Goal: Transaction & Acquisition: Purchase product/service

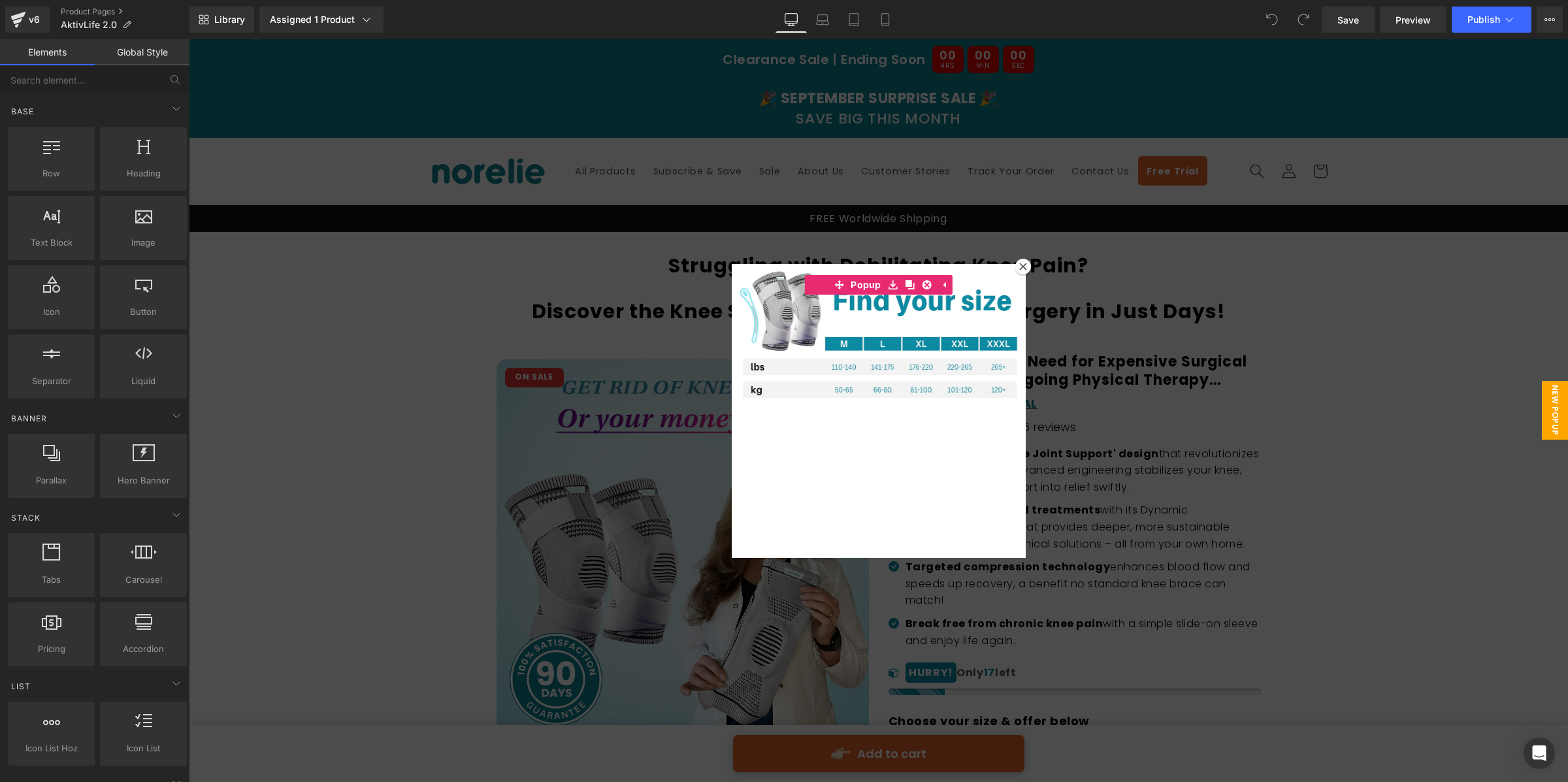
click at [1029, 262] on div at bounding box center [878, 410] width 1379 height 743
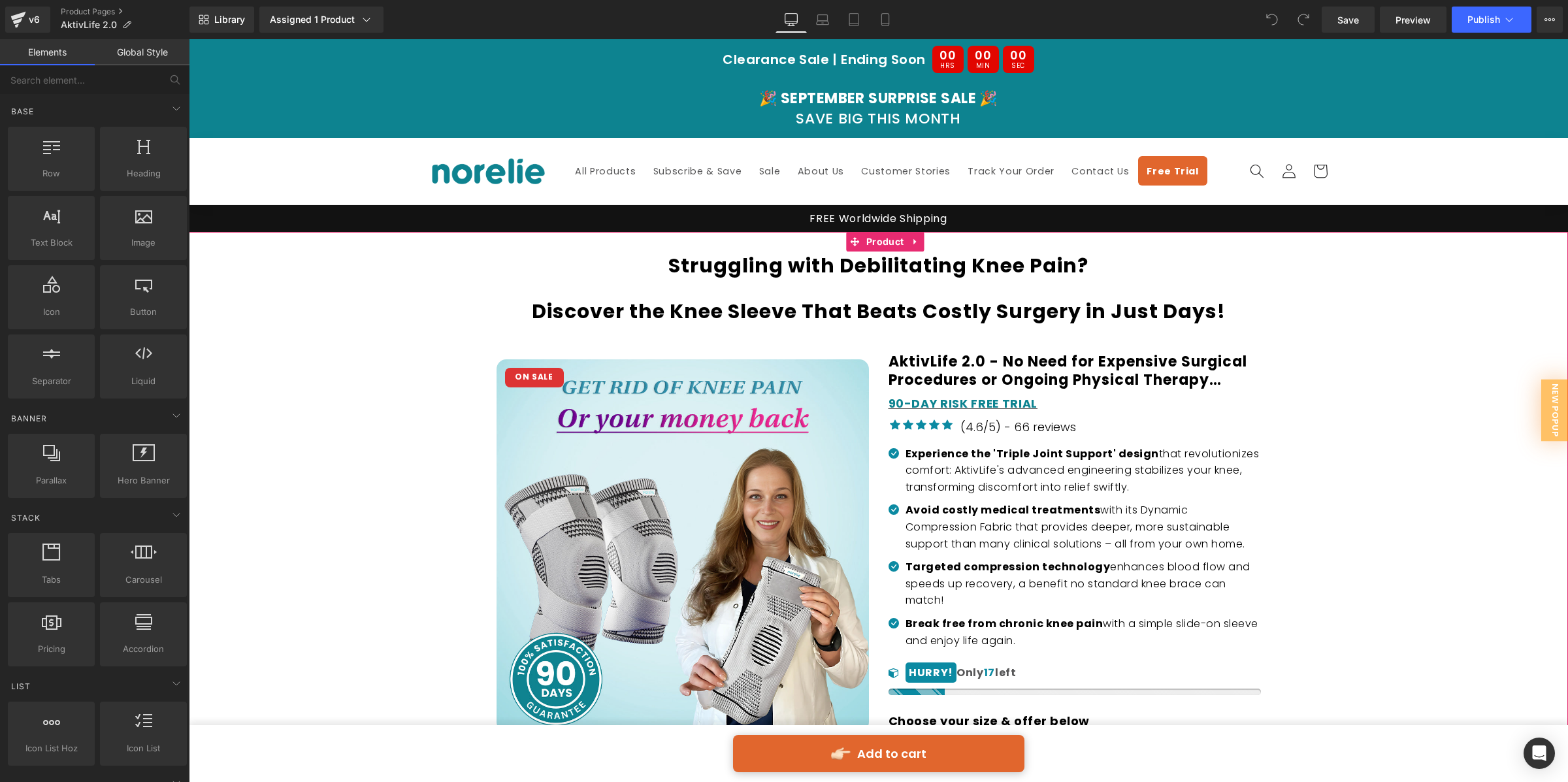
scroll to position [1733, 0]
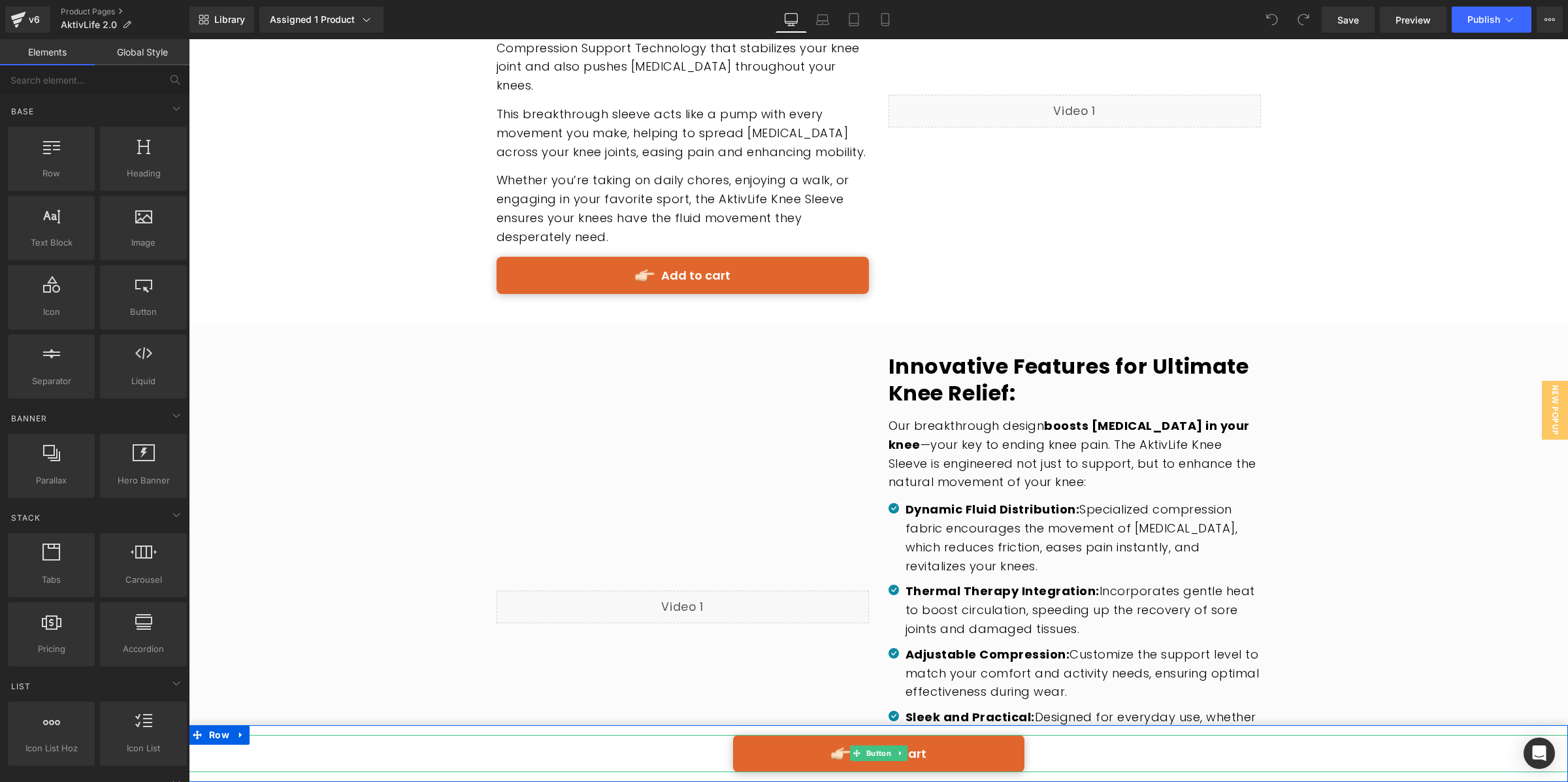
click at [934, 745] on link "Add to cart" at bounding box center [878, 754] width 292 height 37
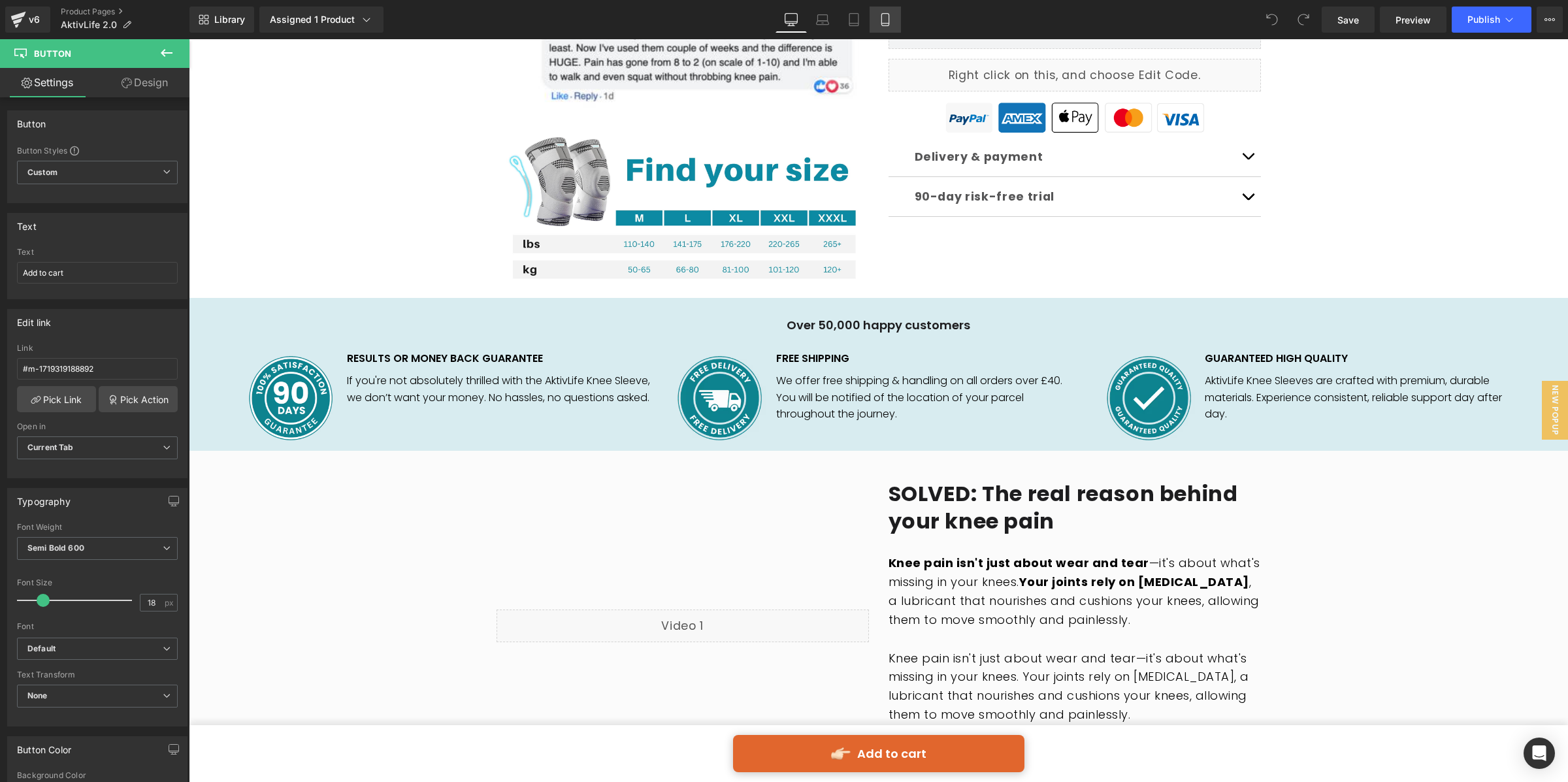
click at [889, 27] on link "Mobile" at bounding box center [886, 19] width 32 height 26
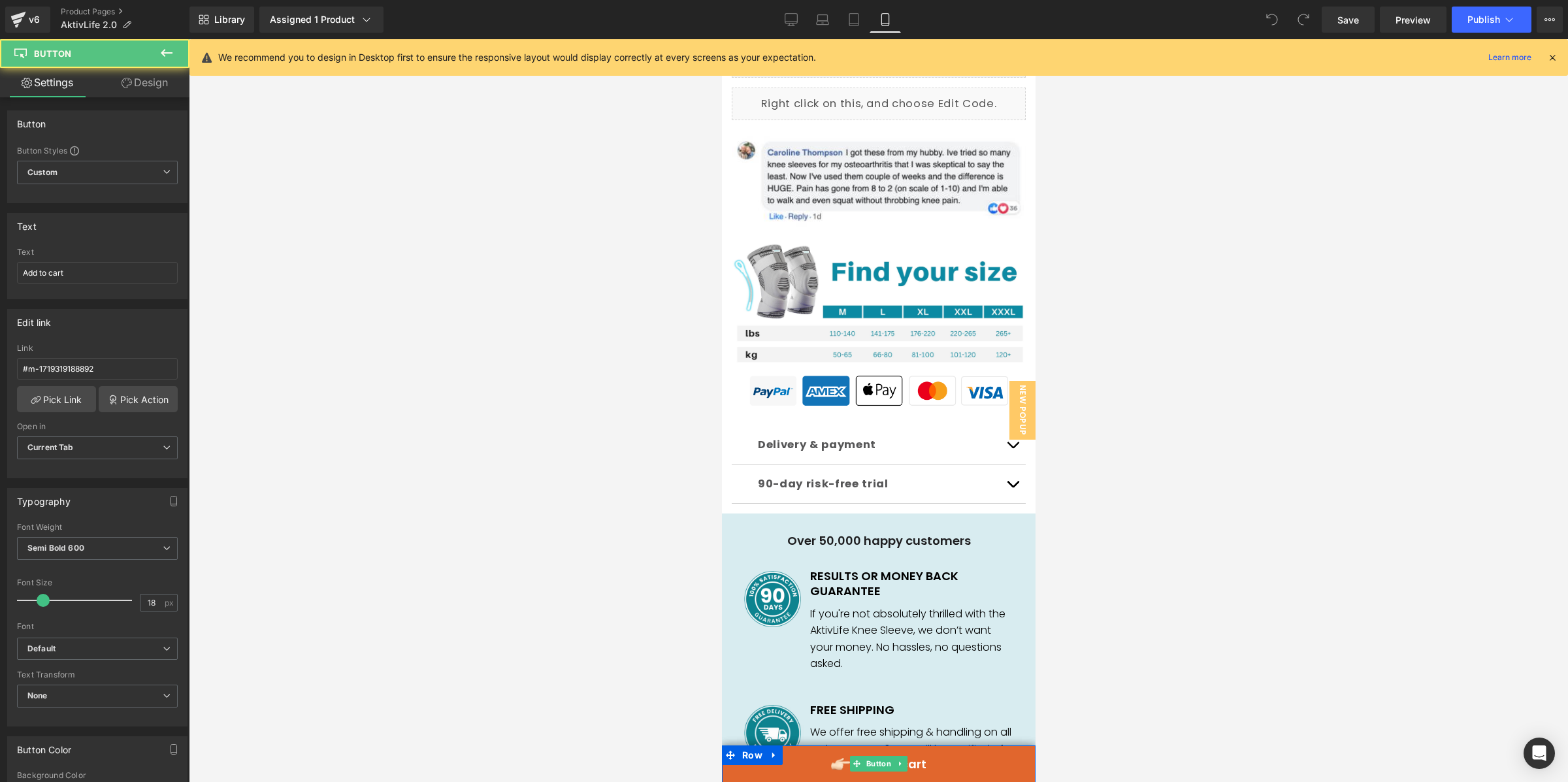
click at [958, 759] on link "Add to cart" at bounding box center [878, 765] width 314 height 37
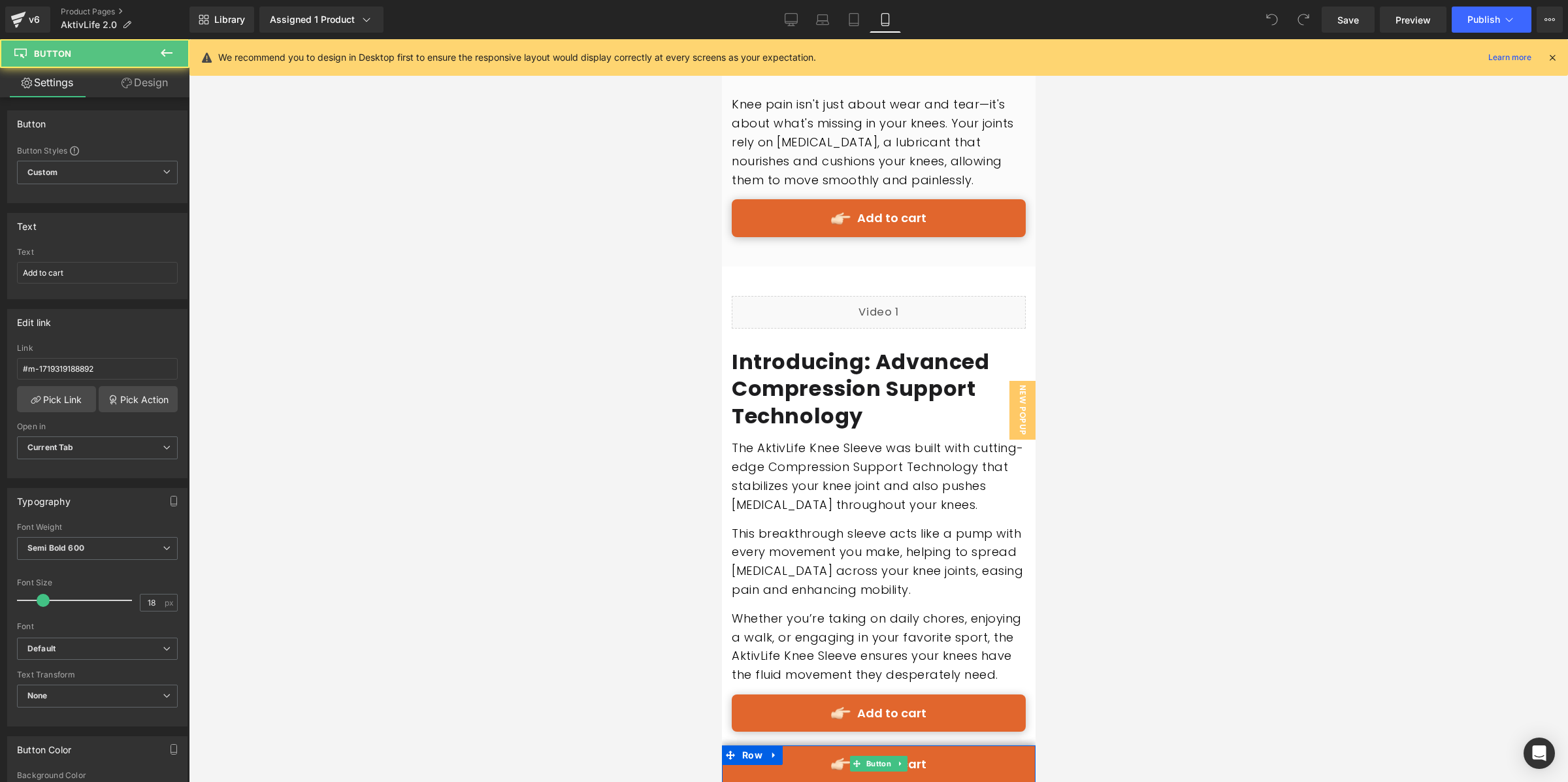
click at [978, 769] on link "Add to cart" at bounding box center [878, 765] width 314 height 37
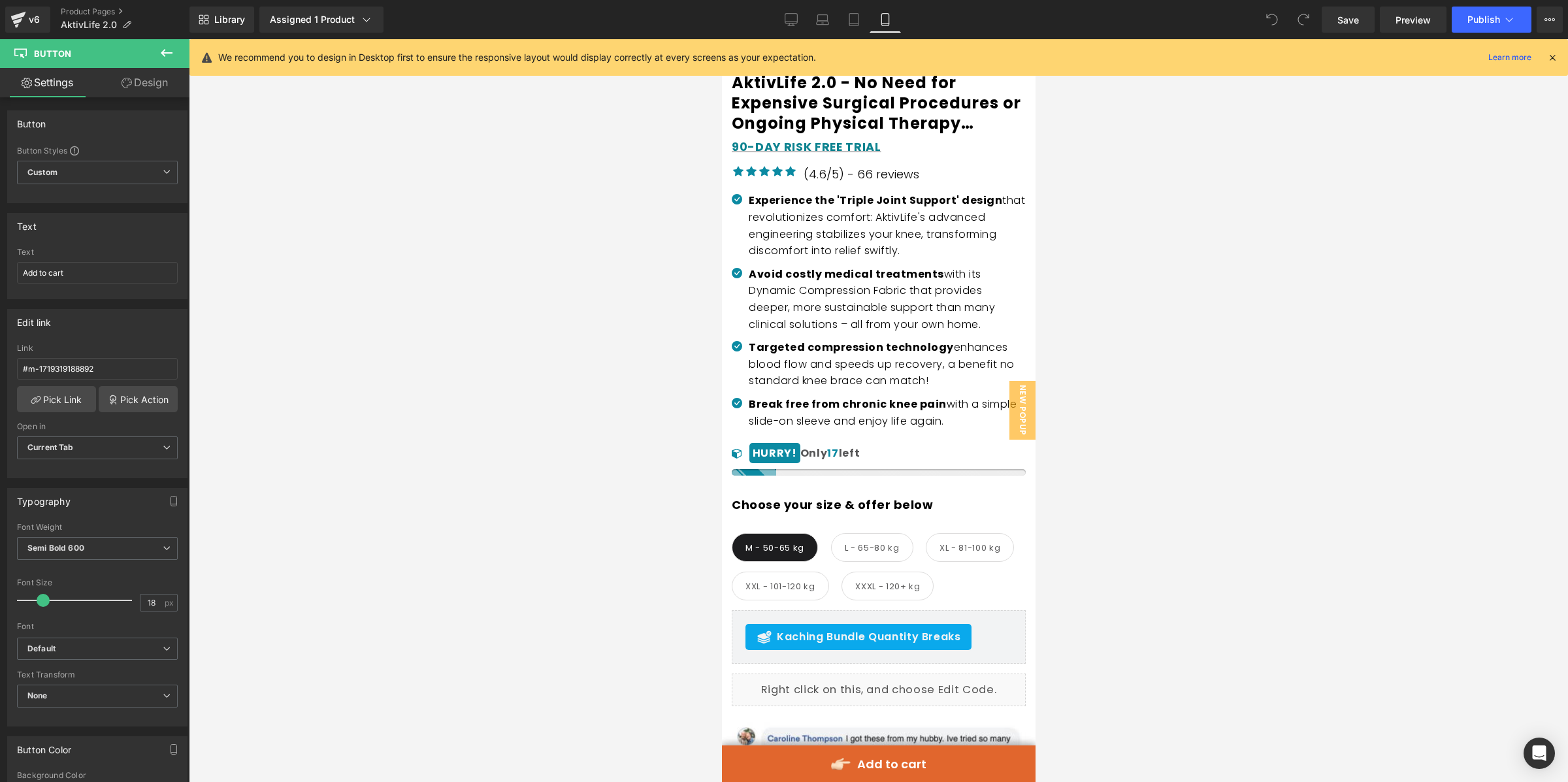
scroll to position [755, 0]
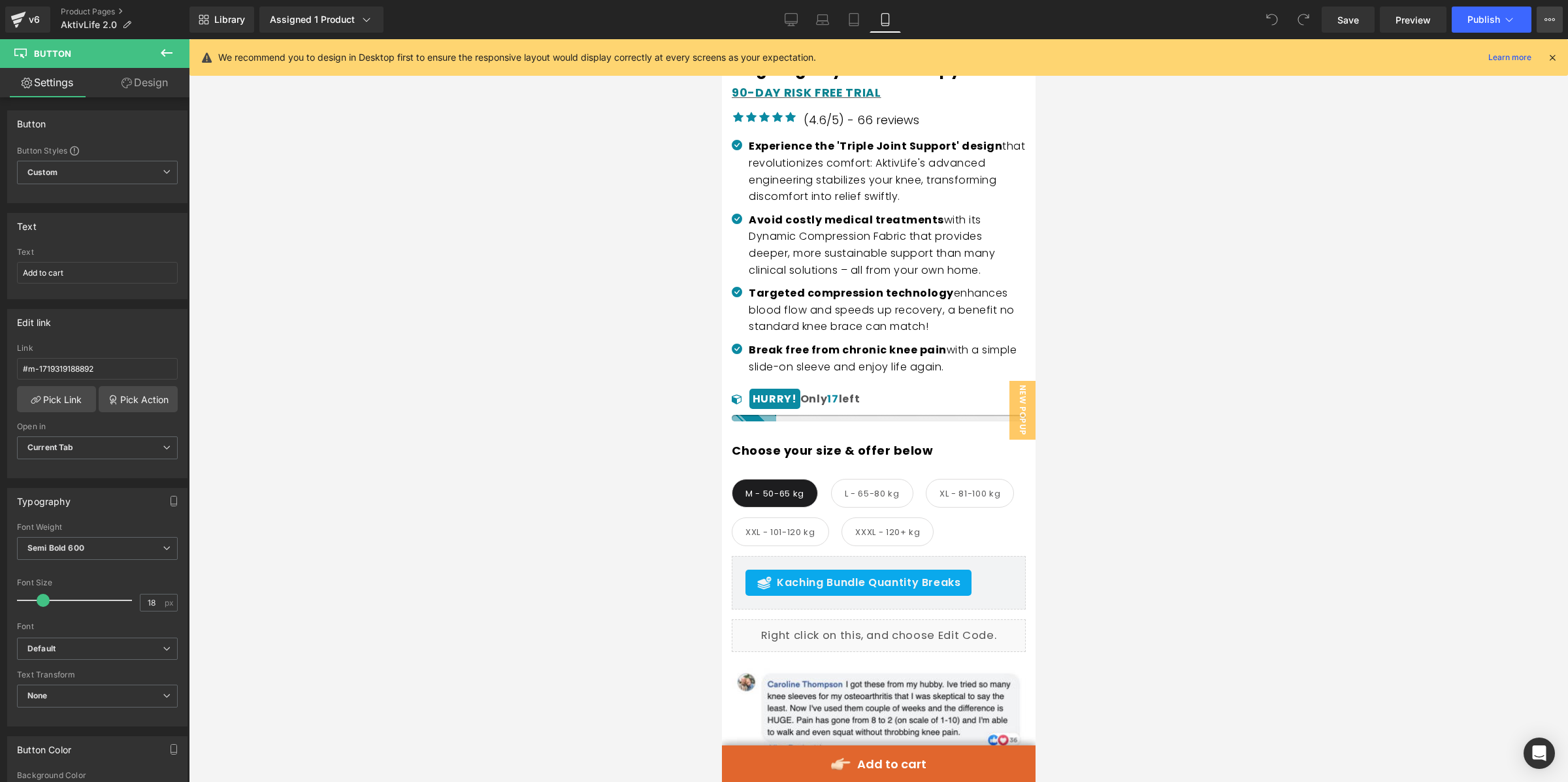
click at [1551, 10] on button "View Live Page View with current Template Save Template to Library Schedule Pub…" at bounding box center [1550, 19] width 26 height 26
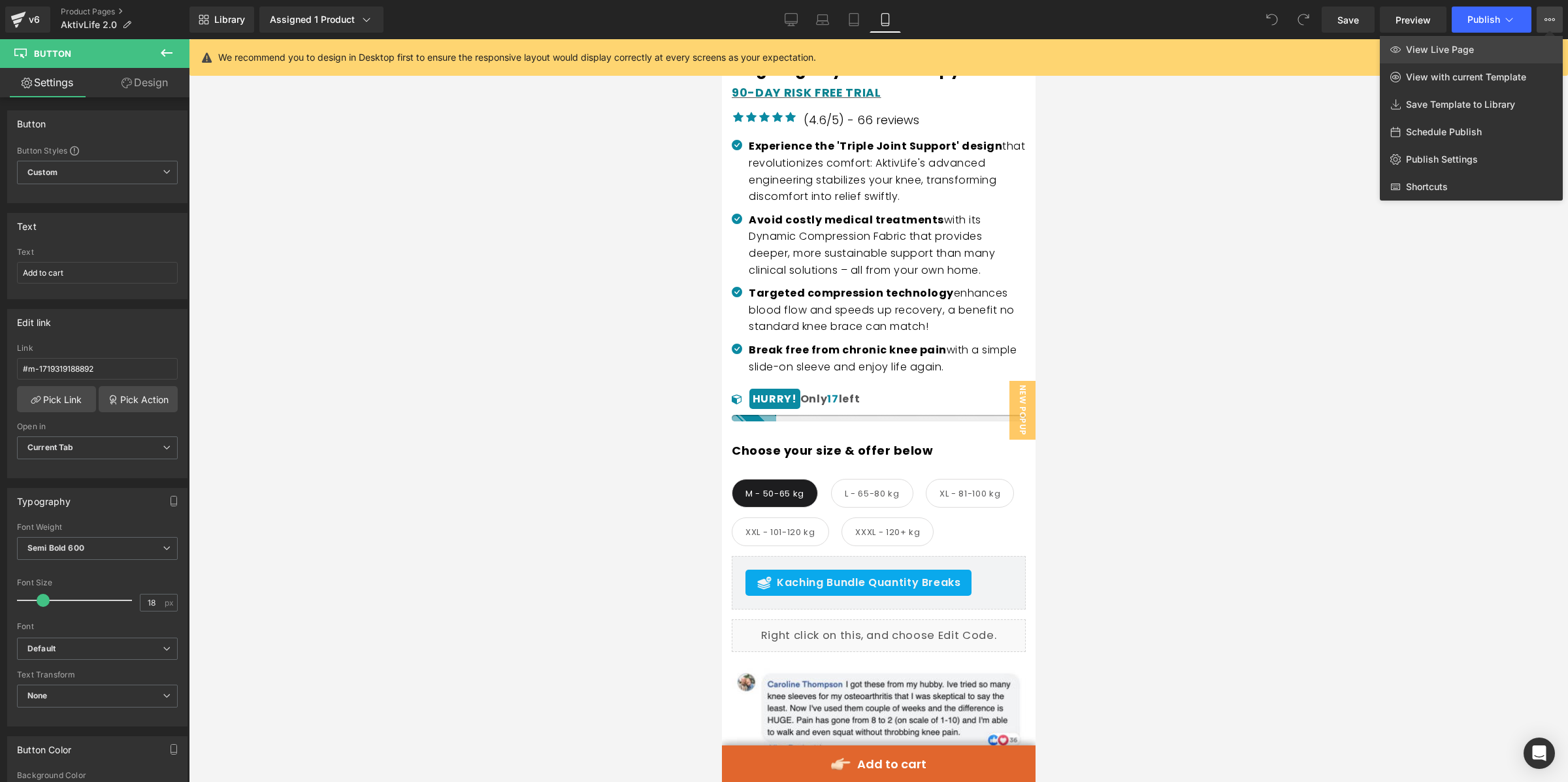
click at [1526, 50] on link "View Live Page" at bounding box center [1472, 50] width 183 height 27
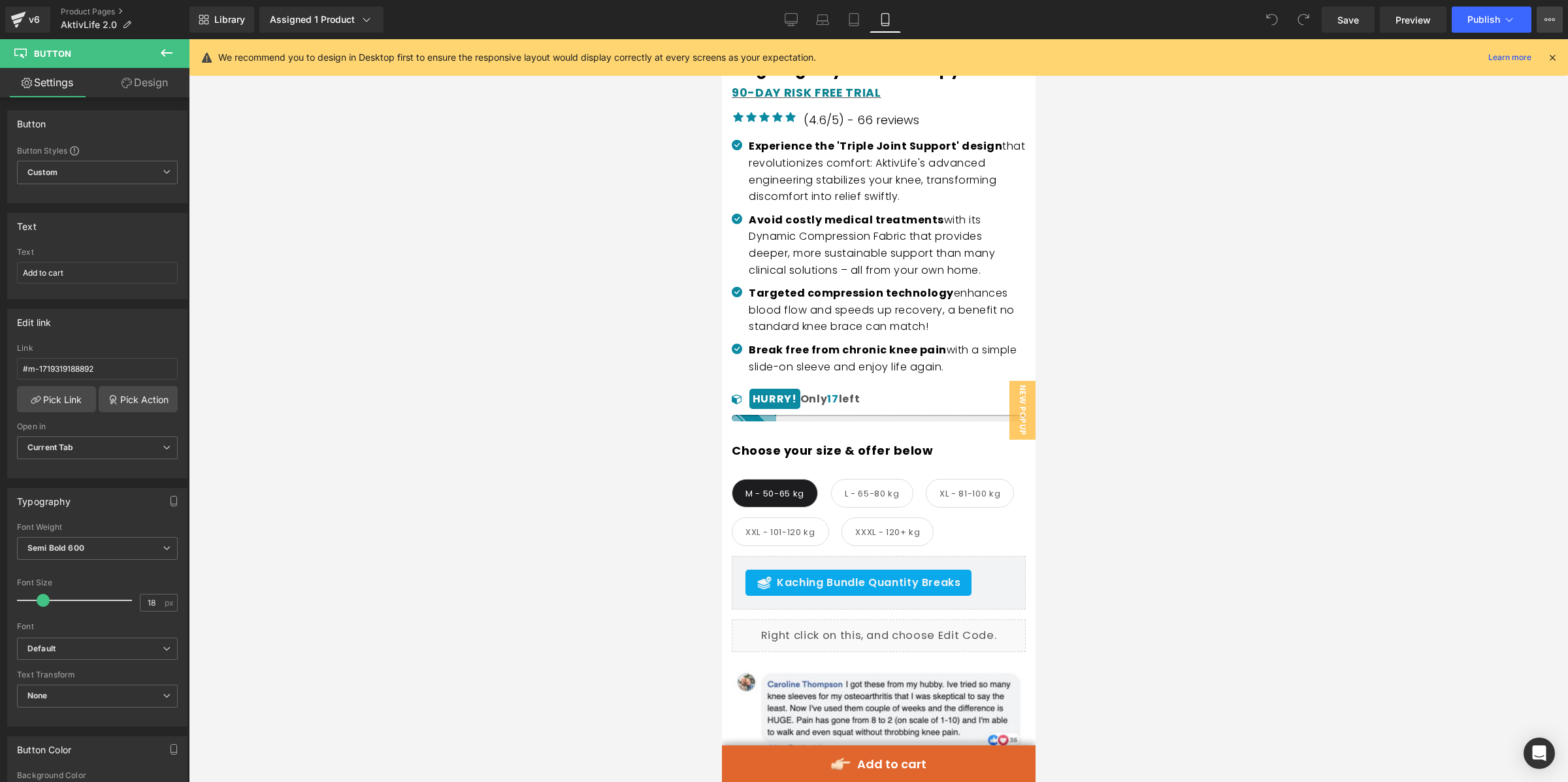
click at [1544, 13] on button "View Live Page View with current Template Save Template to Library Schedule Pub…" at bounding box center [1550, 19] width 26 height 26
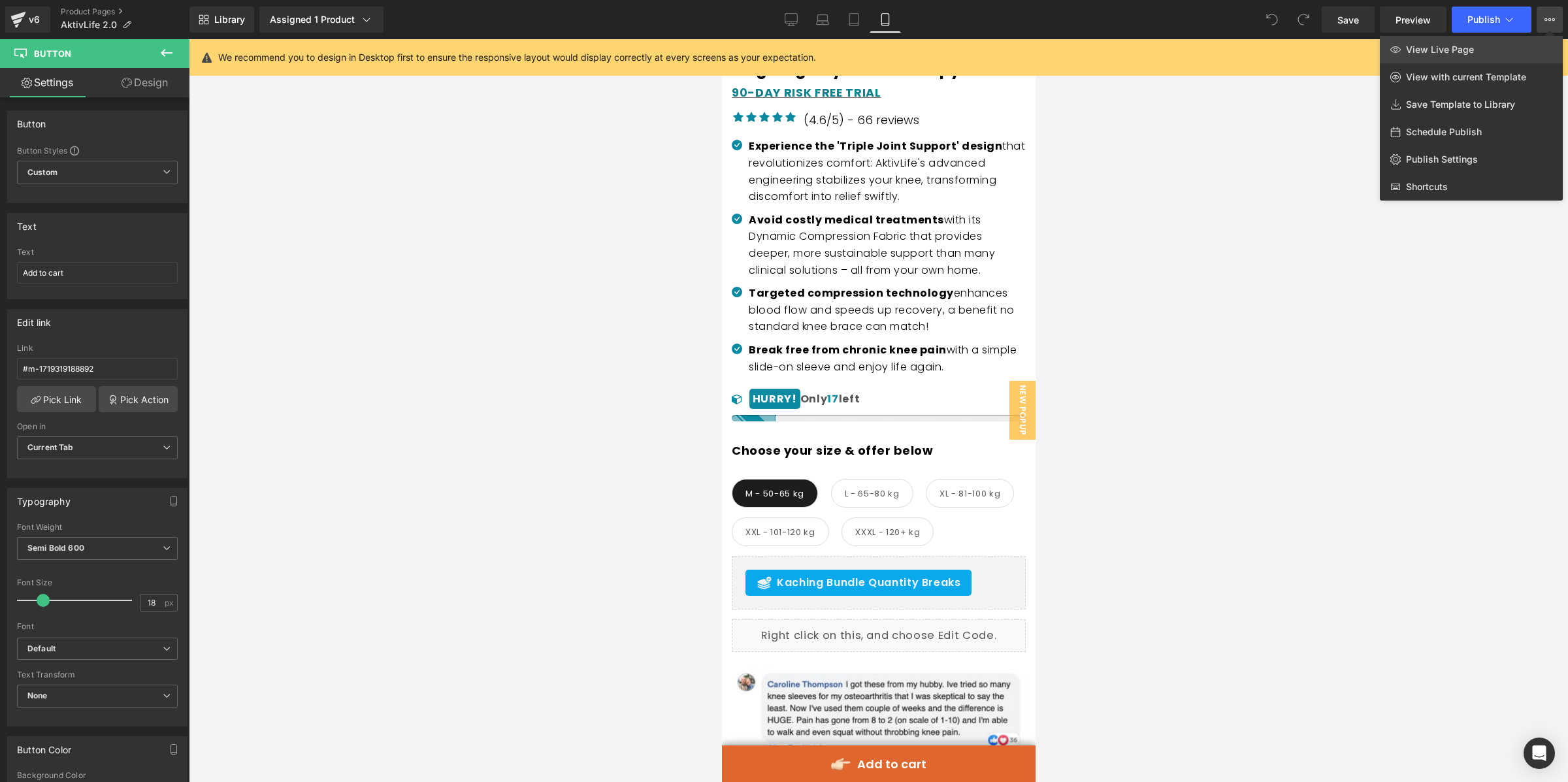
click at [1510, 51] on link "View Live Page" at bounding box center [1472, 50] width 183 height 27
